Goal: Task Accomplishment & Management: Manage account settings

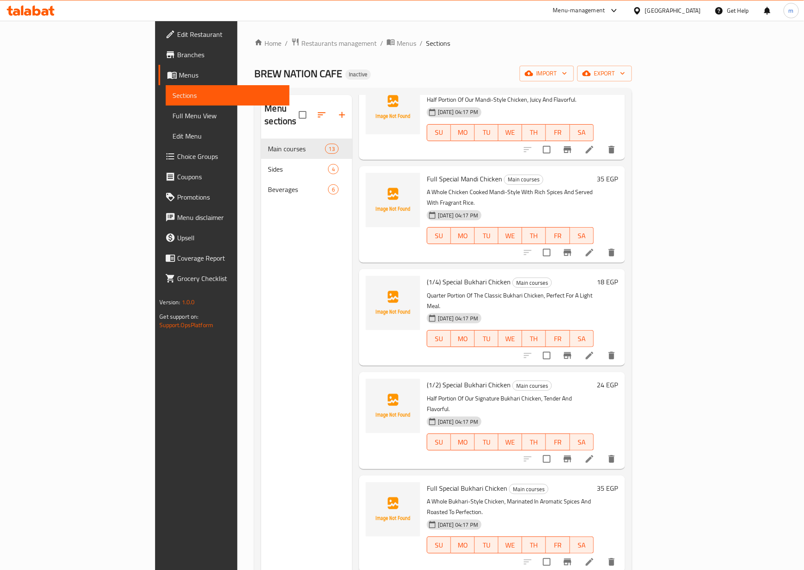
scroll to position [654, 0]
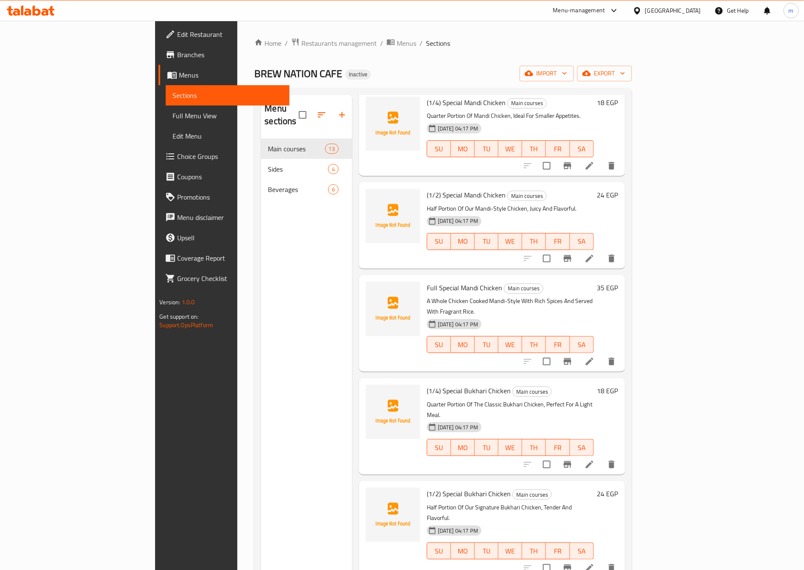
click at [158, 42] on link "Edit Restaurant" at bounding box center [223, 34] width 131 height 20
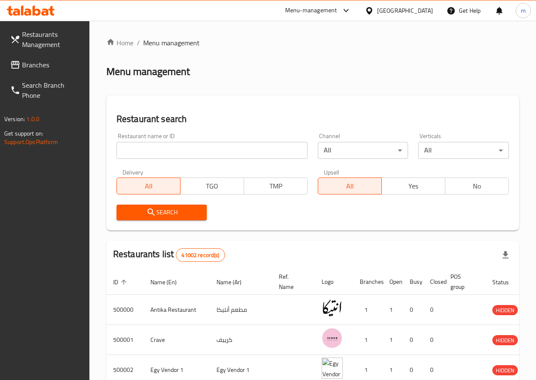
click at [192, 144] on input "search" at bounding box center [211, 150] width 191 height 17
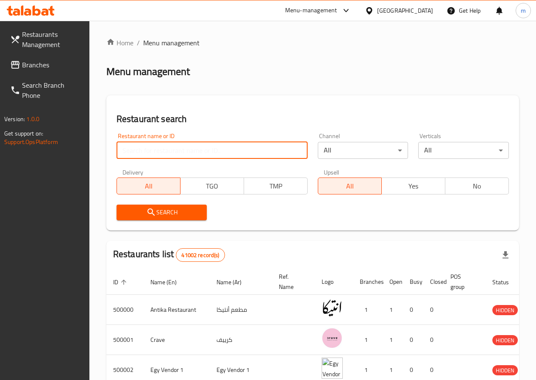
paste input "341642428"
type input "341642428"
click button "Search" at bounding box center [161, 213] width 91 height 16
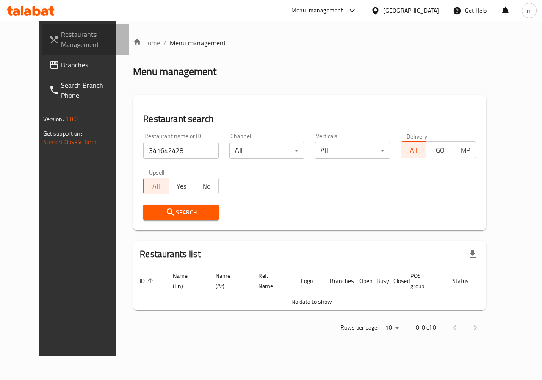
click at [61, 39] on span "Restaurants Management" at bounding box center [92, 39] width 62 height 20
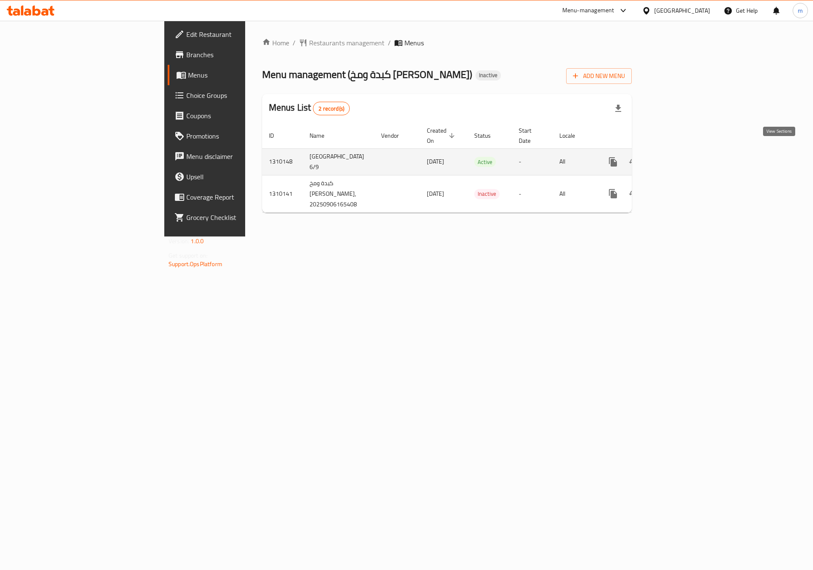
click at [679, 157] on icon "enhanced table" at bounding box center [674, 162] width 10 height 10
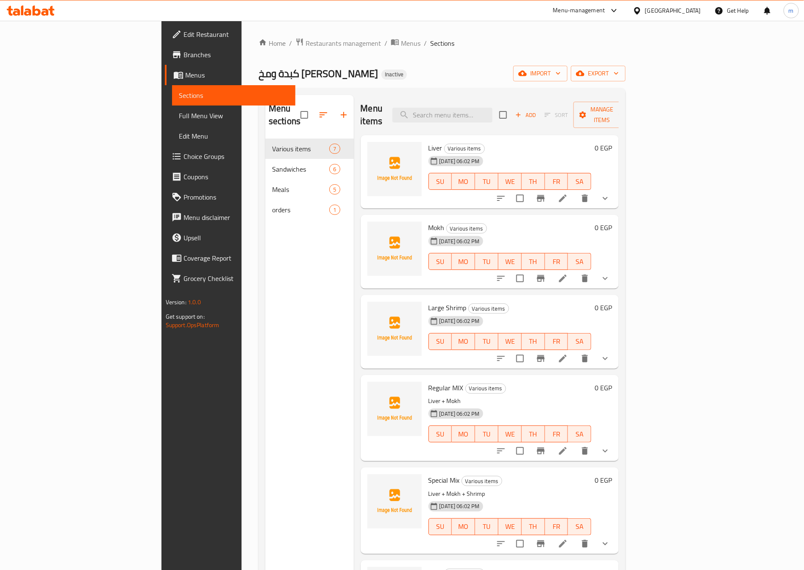
click at [179, 112] on span "Full Menu View" at bounding box center [234, 116] width 110 height 10
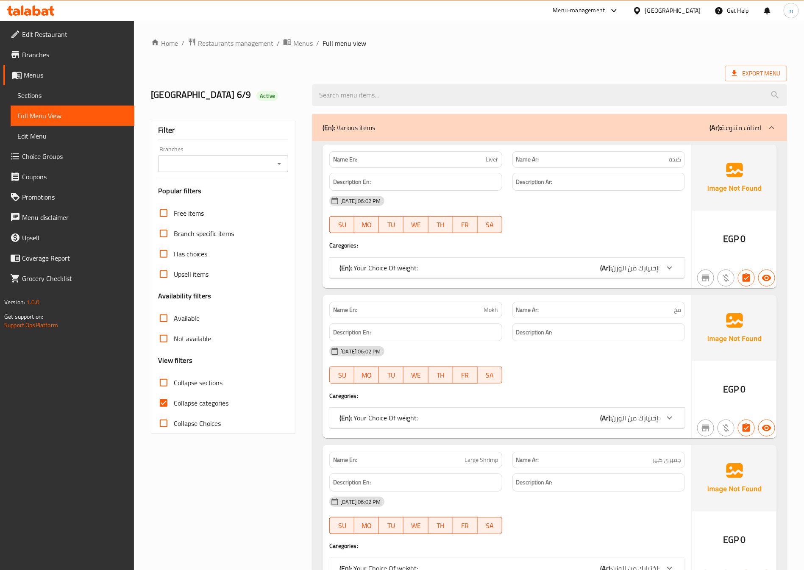
click at [189, 402] on span "Collapse categories" at bounding box center [201, 403] width 55 height 10
click at [174, 402] on input "Collapse categories" at bounding box center [163, 403] width 20 height 20
checkbox input "false"
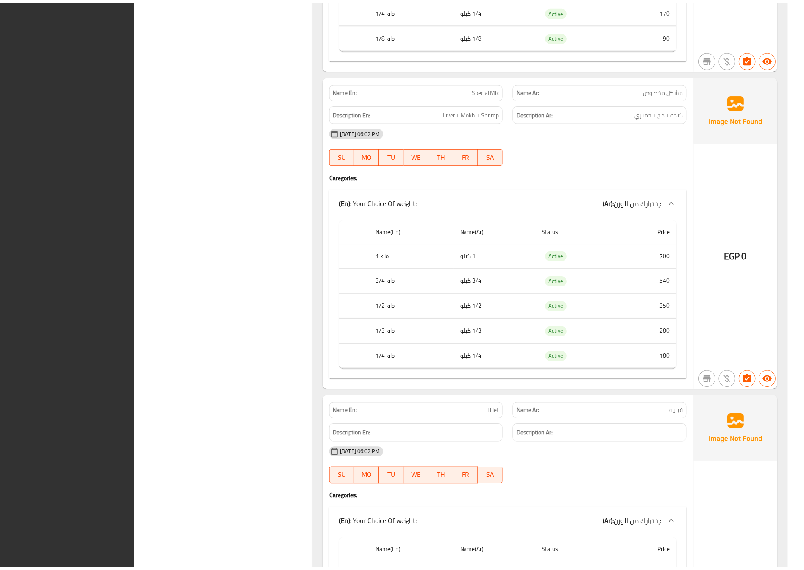
scroll to position [1937, 0]
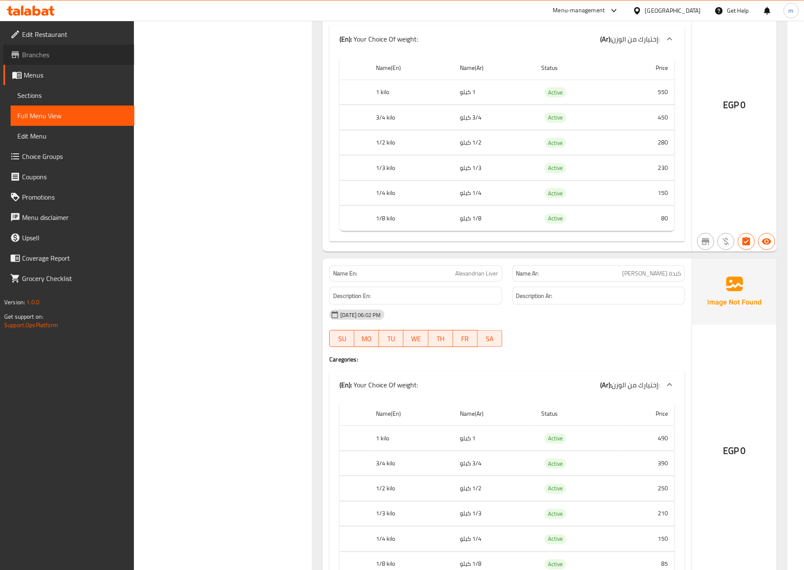
click at [42, 59] on span "Branches" at bounding box center [74, 55] width 105 height 10
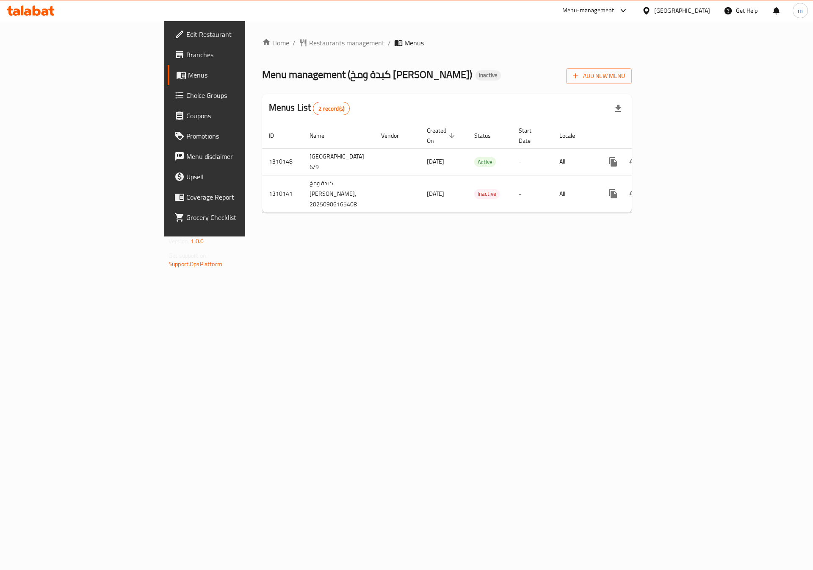
click at [168, 41] on link "Edit Restaurant" at bounding box center [234, 34] width 133 height 20
click at [168, 61] on link "Branches" at bounding box center [234, 54] width 133 height 20
click at [678, 158] on icon "enhanced table" at bounding box center [675, 162] width 8 height 8
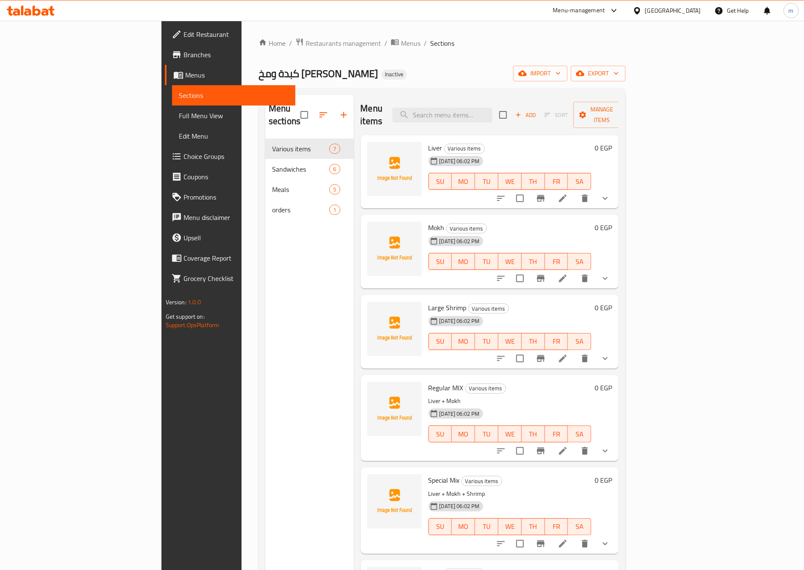
click at [179, 119] on span "Full Menu View" at bounding box center [234, 116] width 110 height 10
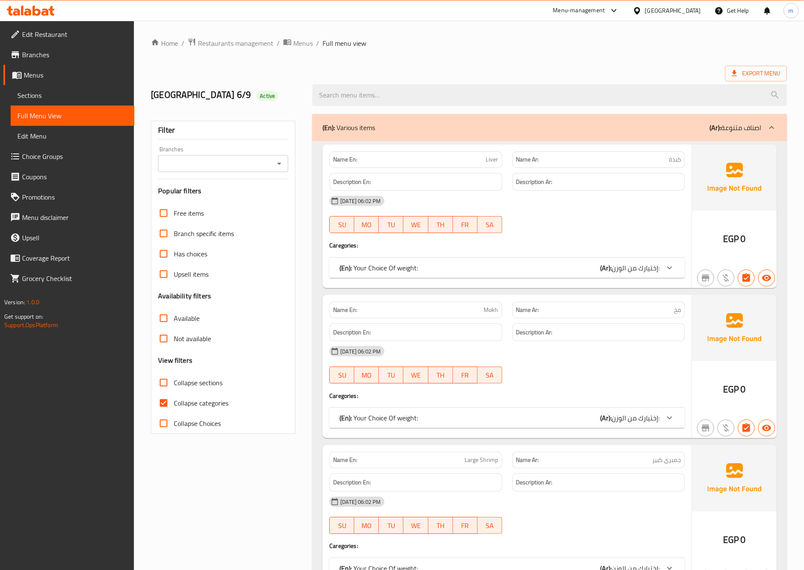
click at [169, 402] on input "Collapse categories" at bounding box center [163, 403] width 20 height 20
checkbox input "false"
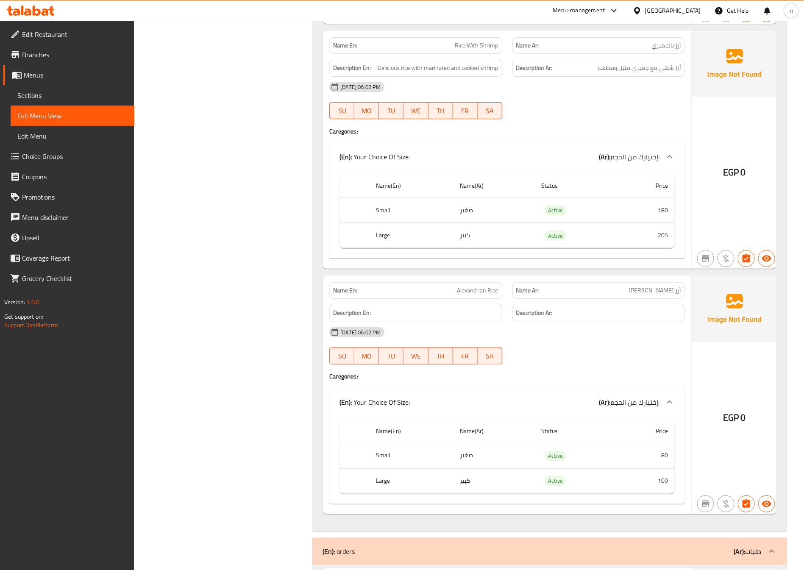
scroll to position [4826, 0]
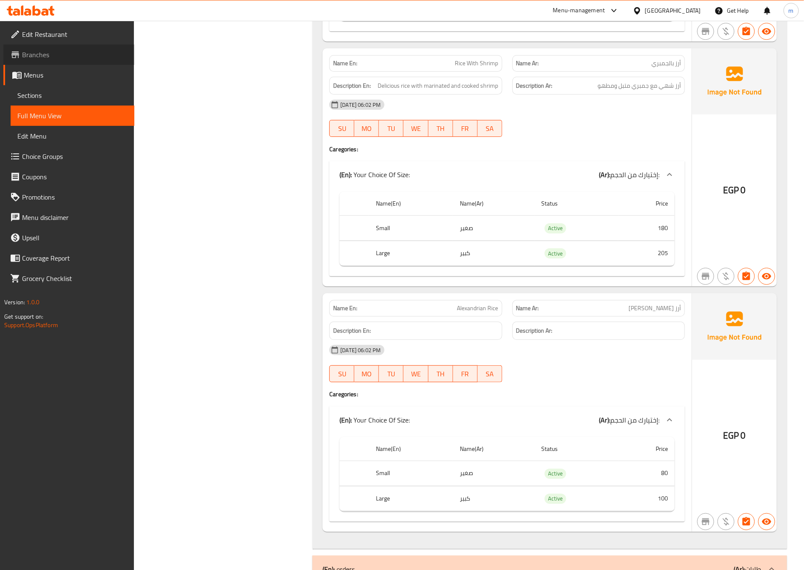
click at [64, 55] on span "Branches" at bounding box center [74, 55] width 105 height 10
